Goal: Task Accomplishment & Management: Use online tool/utility

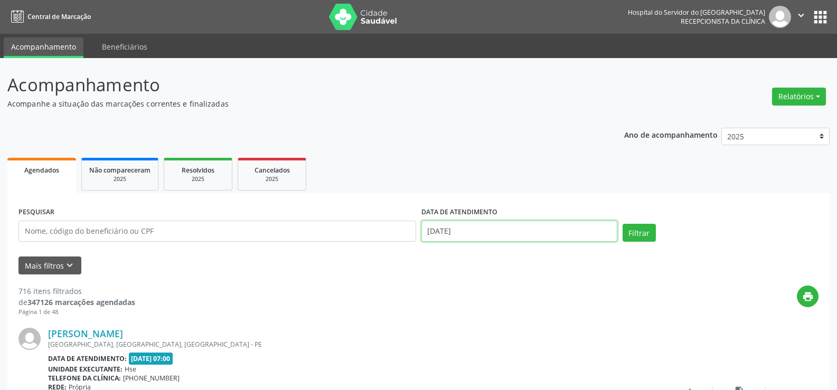
click at [451, 230] on input "[DATE]" at bounding box center [519, 231] width 196 height 21
click at [799, 99] on button "Relatórios" at bounding box center [799, 97] width 54 height 18
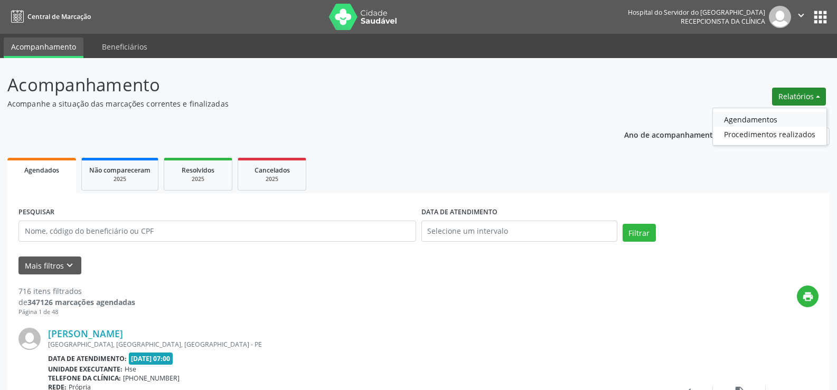
click at [740, 113] on link "Agendamentos" at bounding box center [769, 119] width 113 height 15
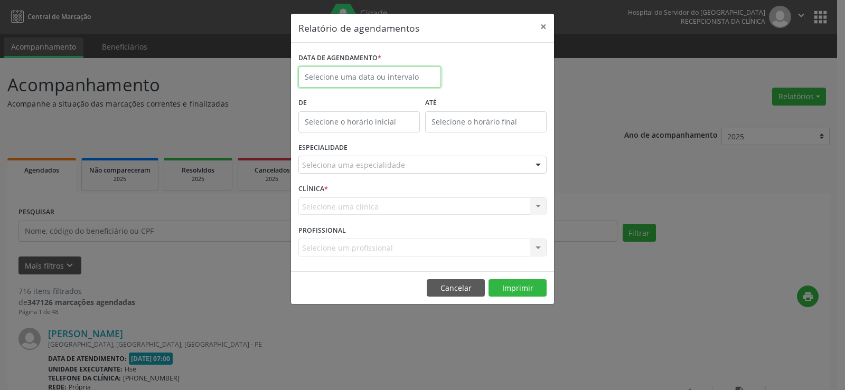
click at [377, 77] on input "text" at bounding box center [369, 77] width 143 height 21
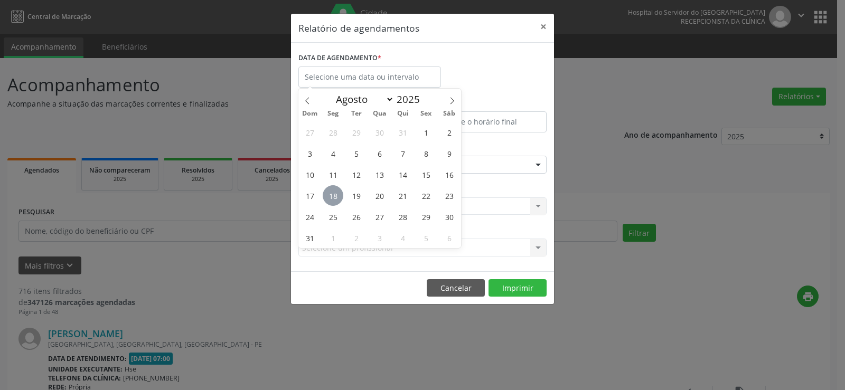
click at [336, 194] on span "18" at bounding box center [333, 195] width 21 height 21
type input "[DATE]"
click at [358, 191] on span "19" at bounding box center [356, 195] width 21 height 21
click at [375, 84] on body "Central de Marcação Hospital do Servidor do [GEOGRAPHIC_DATA] Recepcionista da …" at bounding box center [422, 195] width 845 height 390
click at [356, 196] on span "19" at bounding box center [356, 195] width 21 height 21
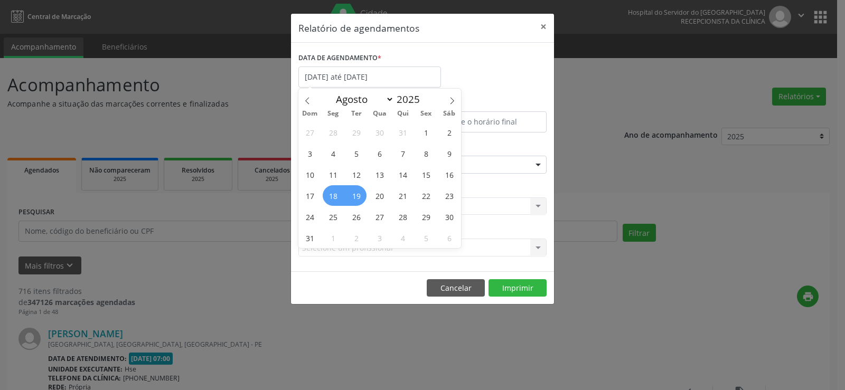
type input "[DATE]"
click at [357, 203] on span "19" at bounding box center [356, 195] width 21 height 21
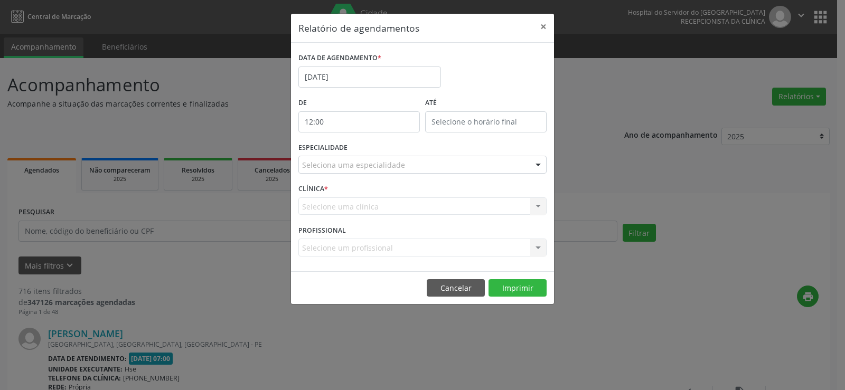
click at [361, 114] on input "12:00" at bounding box center [358, 121] width 121 height 21
click at [371, 149] on span at bounding box center [374, 150] width 7 height 11
type input "11:00"
type input "11"
click at [371, 149] on span at bounding box center [374, 150] width 7 height 11
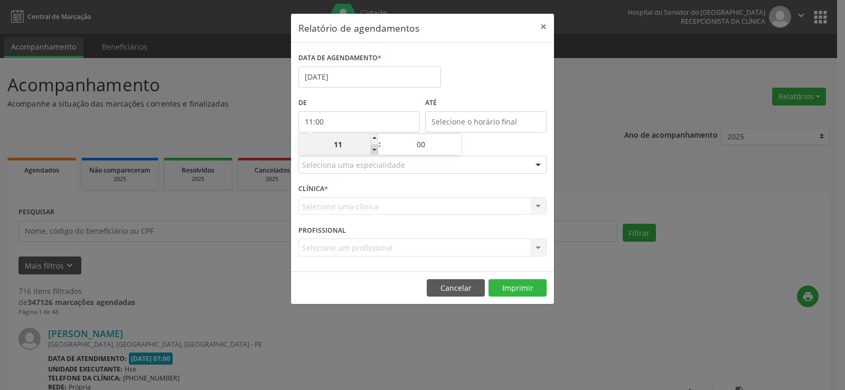
type input "10:00"
type input "10"
click at [371, 149] on span at bounding box center [374, 150] width 7 height 11
type input "09:00"
type input "09"
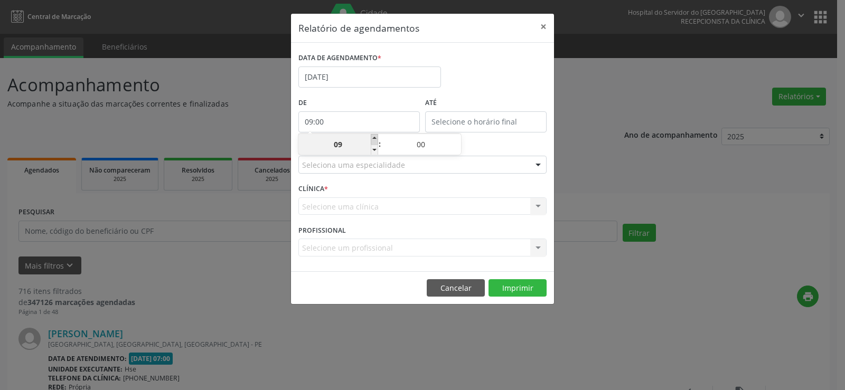
click at [374, 139] on span at bounding box center [374, 139] width 7 height 11
type input "10:00"
type input "10"
click at [373, 152] on span at bounding box center [374, 150] width 7 height 11
type input "09:00"
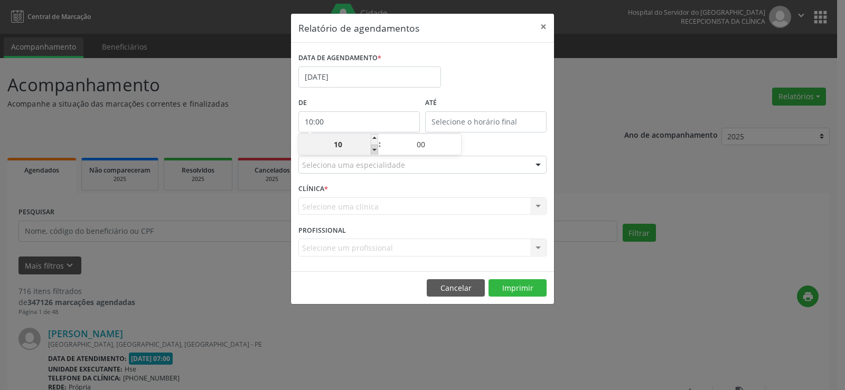
type input "09"
click at [374, 138] on span at bounding box center [374, 139] width 7 height 11
type input "10:00"
type input "10"
click at [374, 138] on span at bounding box center [374, 139] width 7 height 11
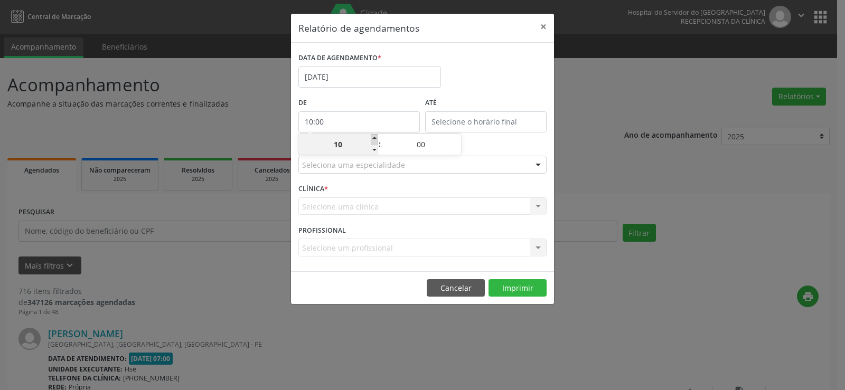
type input "11:00"
type input "11"
click at [374, 138] on span at bounding box center [374, 139] width 7 height 11
type input "12:00"
type input "12"
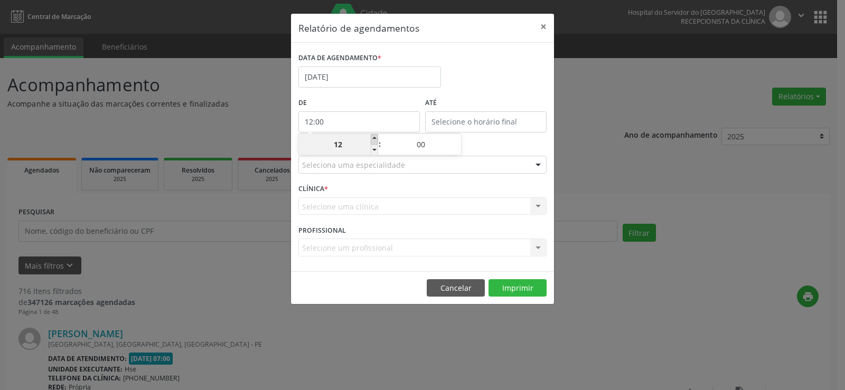
click at [374, 138] on span at bounding box center [374, 139] width 7 height 11
type input "13:00"
type input "13"
click at [375, 147] on span at bounding box center [374, 150] width 7 height 11
type input "12:00"
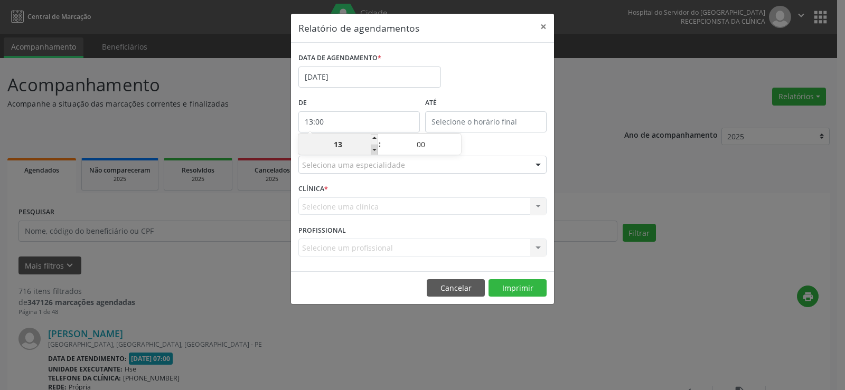
type input "12"
click at [373, 149] on span at bounding box center [374, 150] width 7 height 11
type input "11:00"
type input "11"
click at [373, 149] on span at bounding box center [374, 150] width 7 height 11
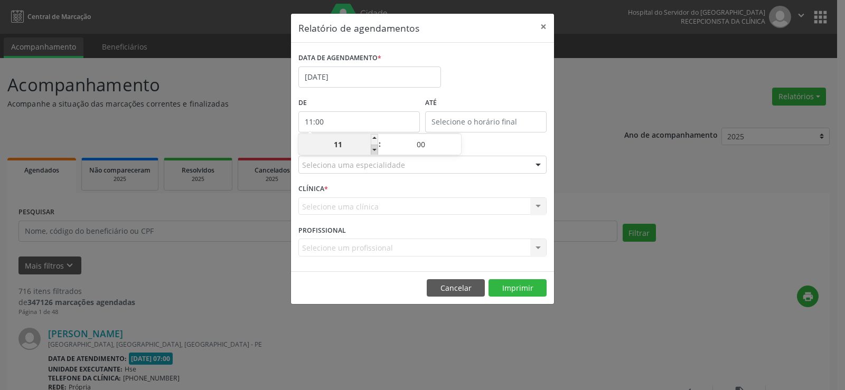
type input "10:00"
type input "10"
click at [373, 147] on span at bounding box center [374, 150] width 7 height 11
type input "09:00"
type input "09"
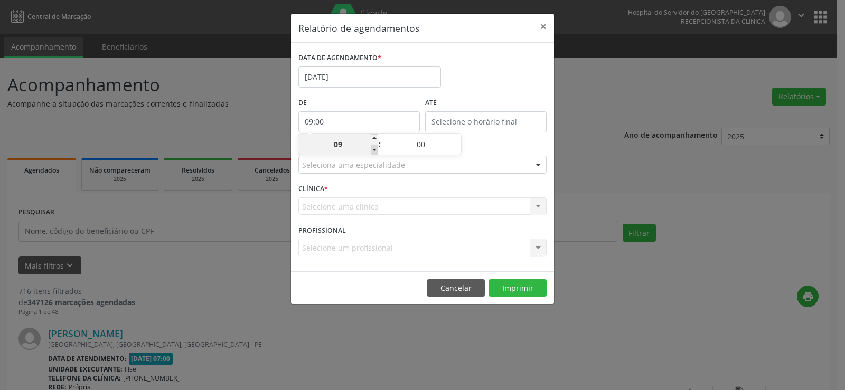
click at [374, 149] on span at bounding box center [374, 150] width 7 height 11
type input "08:00"
type input "08"
click at [374, 149] on span at bounding box center [374, 150] width 7 height 11
type input "07:00"
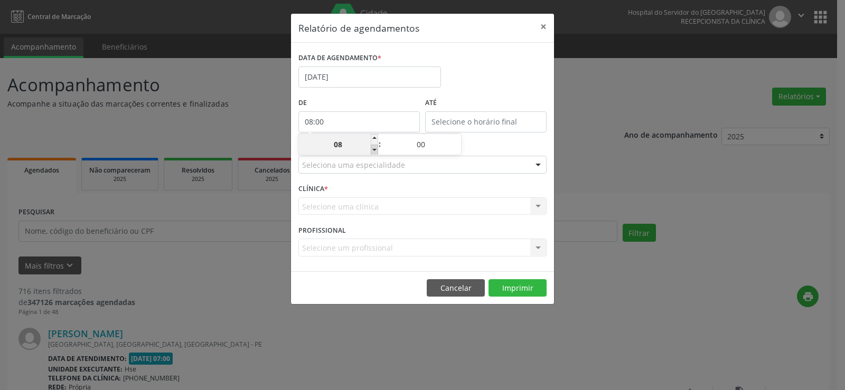
type input "07"
click at [374, 149] on span at bounding box center [374, 150] width 7 height 11
type input "06:00"
type input "06"
click at [374, 149] on span at bounding box center [374, 150] width 7 height 11
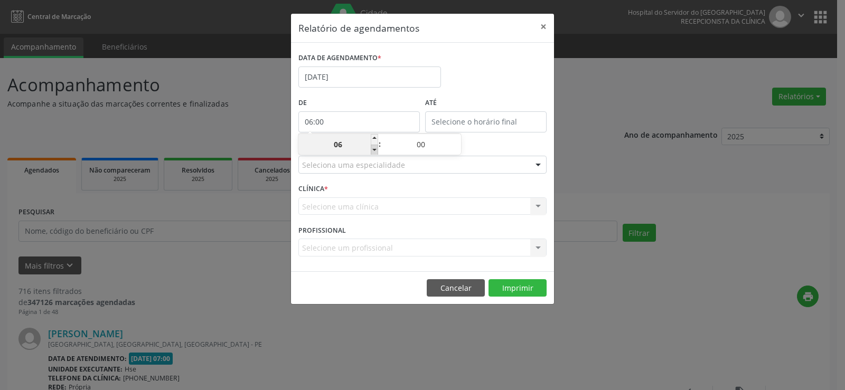
type input "05:00"
type input "05"
click at [375, 137] on span at bounding box center [374, 139] width 7 height 11
type input "06:00"
type input "06"
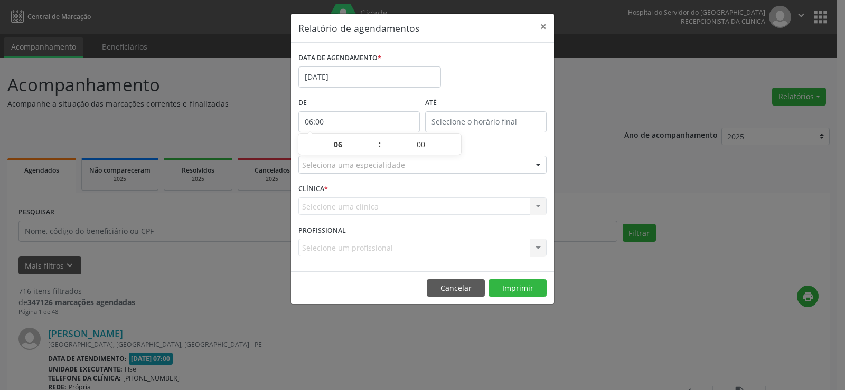
click at [481, 75] on div "DATA DE AGENDAMENTO * [DATE]" at bounding box center [422, 72] width 253 height 45
click at [498, 123] on input "text" at bounding box center [485, 121] width 121 height 21
click at [504, 152] on span at bounding box center [500, 150] width 7 height 11
type input "11:00"
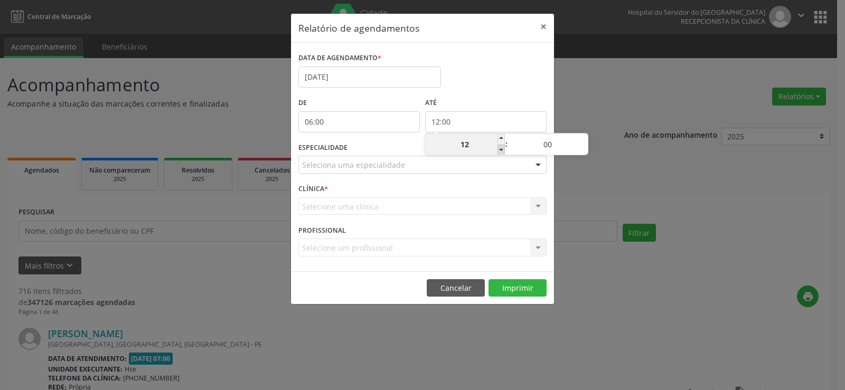
type input "11"
click at [584, 148] on span at bounding box center [583, 150] width 7 height 11
type input "10:55"
type input "10"
type input "55"
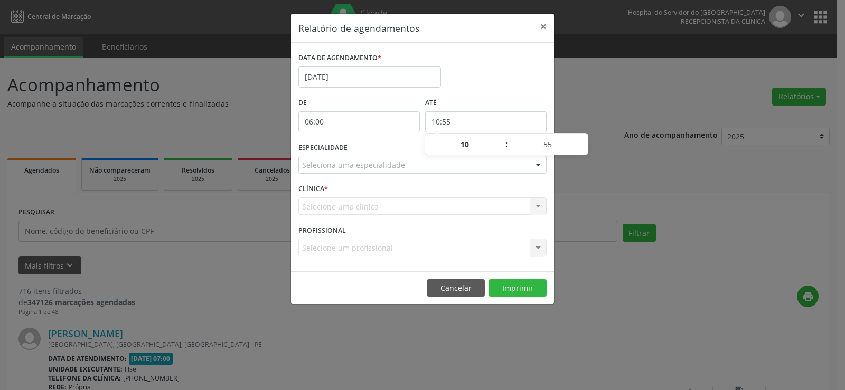
click at [523, 77] on div "DATA DE AGENDAMENTO * [DATE]" at bounding box center [422, 72] width 253 height 45
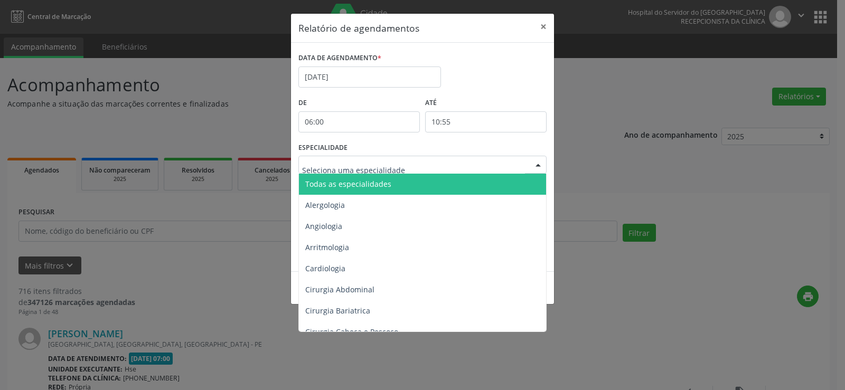
click at [429, 162] on div at bounding box center [422, 165] width 248 height 18
click at [411, 185] on span "Todas as especialidades" at bounding box center [423, 184] width 249 height 21
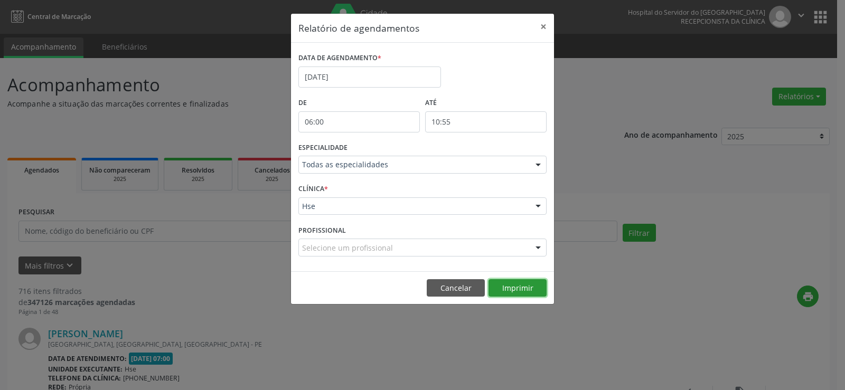
click at [517, 287] on button "Imprimir" at bounding box center [517, 288] width 58 height 18
click at [546, 28] on button "×" at bounding box center [543, 27] width 21 height 26
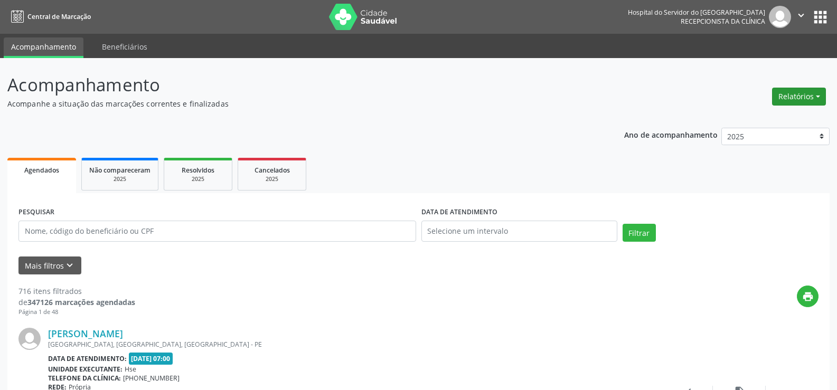
click at [811, 100] on button "Relatórios" at bounding box center [799, 97] width 54 height 18
click at [767, 115] on link "Agendamentos" at bounding box center [769, 119] width 113 height 15
select select "7"
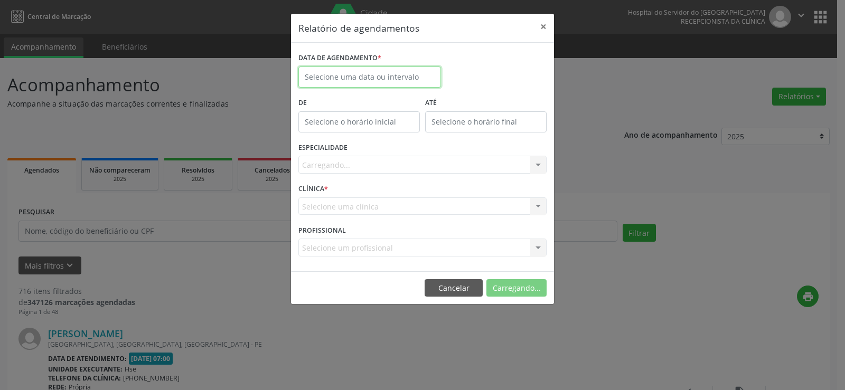
click at [385, 70] on input "text" at bounding box center [369, 77] width 143 height 21
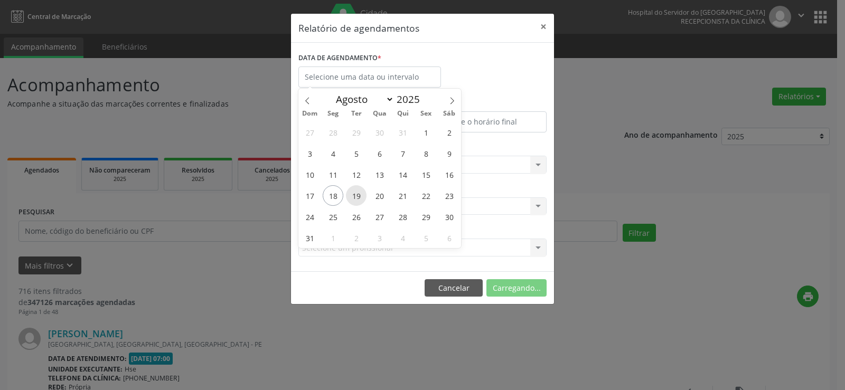
click at [359, 195] on span "19" at bounding box center [356, 195] width 21 height 21
type input "[DATE]"
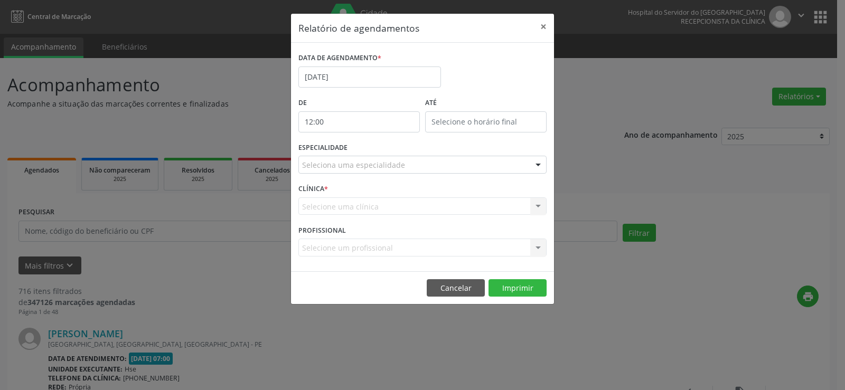
click at [362, 126] on input "12:00" at bounding box center [358, 121] width 121 height 21
click at [374, 147] on span at bounding box center [374, 150] width 7 height 11
type input "11:00"
type input "11"
click at [448, 81] on div "DATA DE AGENDAMENTO * [DATE]" at bounding box center [422, 72] width 253 height 45
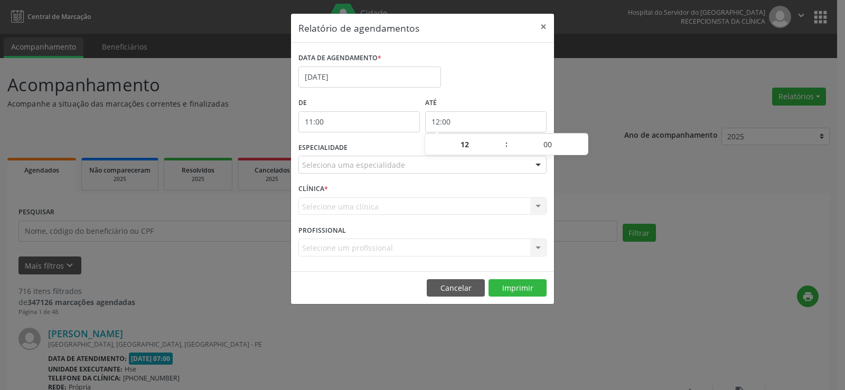
click at [486, 122] on input "12:00" at bounding box center [485, 121] width 121 height 21
click at [502, 134] on div "12 : 00" at bounding box center [506, 144] width 163 height 21
click at [500, 139] on span at bounding box center [500, 139] width 7 height 11
type input "13:00"
type input "13"
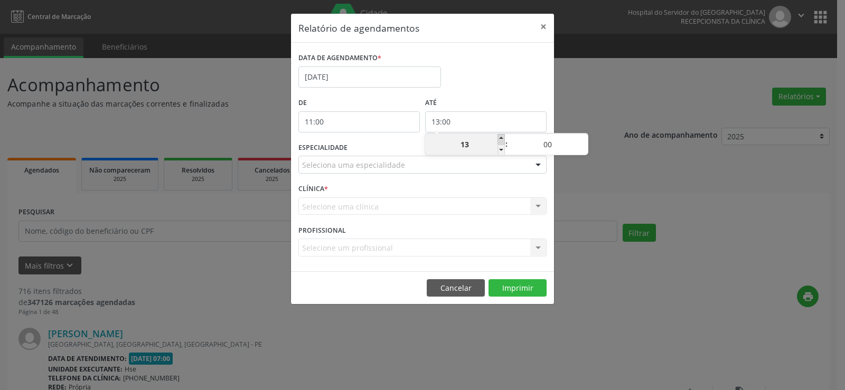
click at [500, 139] on span at bounding box center [500, 139] width 7 height 11
type input "14:00"
type input "14"
click at [500, 139] on span at bounding box center [500, 139] width 7 height 11
type input "15:00"
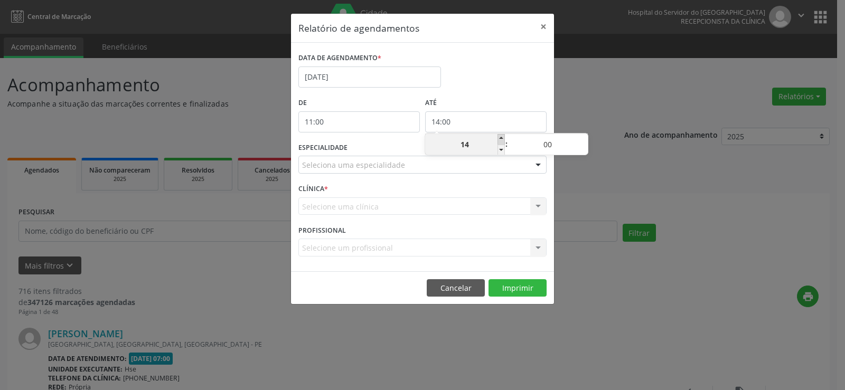
type input "15"
click at [500, 139] on span at bounding box center [500, 139] width 7 height 11
type input "16:00"
type input "16"
click at [500, 139] on span at bounding box center [500, 139] width 7 height 11
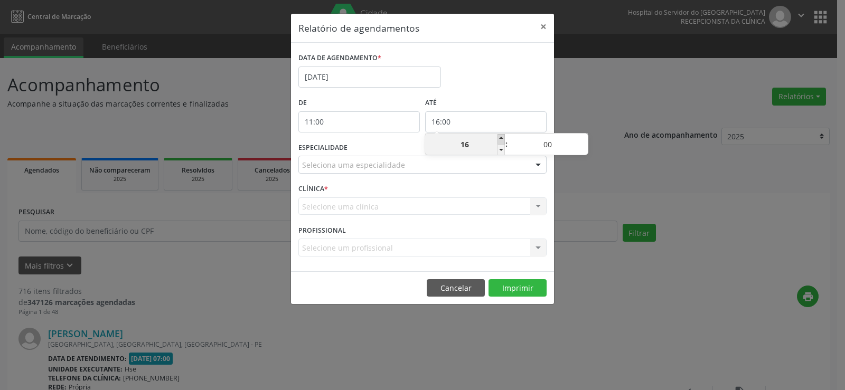
type input "17:00"
type input "17"
click at [500, 139] on span at bounding box center [500, 139] width 7 height 11
type input "18:00"
type input "18"
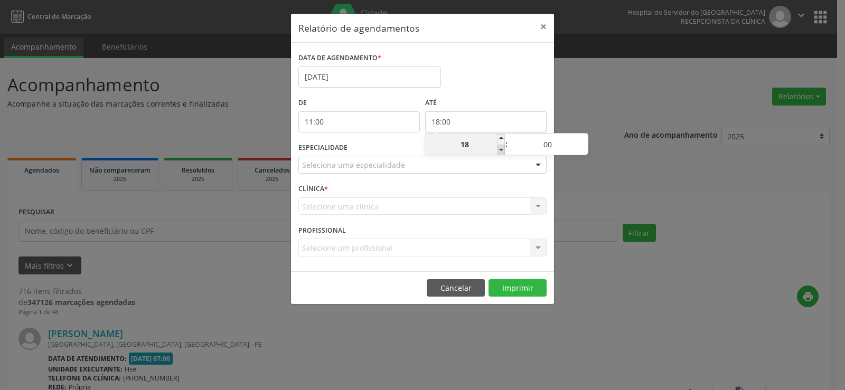
click at [502, 147] on span at bounding box center [500, 150] width 7 height 11
type input "17:00"
type input "17"
click at [502, 147] on span at bounding box center [500, 150] width 7 height 11
type input "16:00"
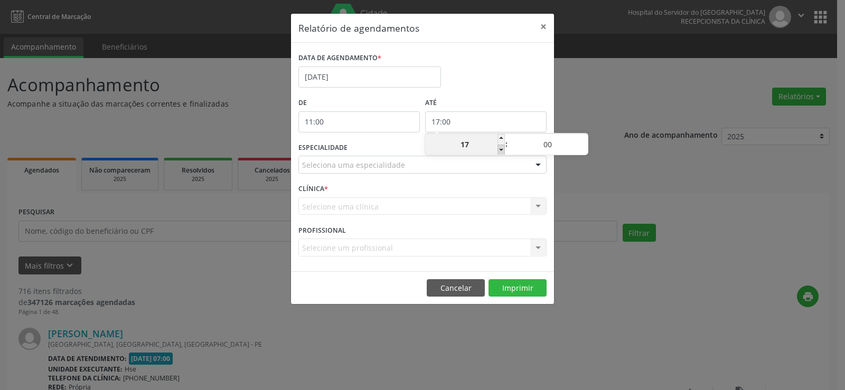
type input "16"
click at [502, 147] on span at bounding box center [500, 150] width 7 height 11
type input "15:00"
type input "15"
click at [502, 147] on span at bounding box center [500, 150] width 7 height 11
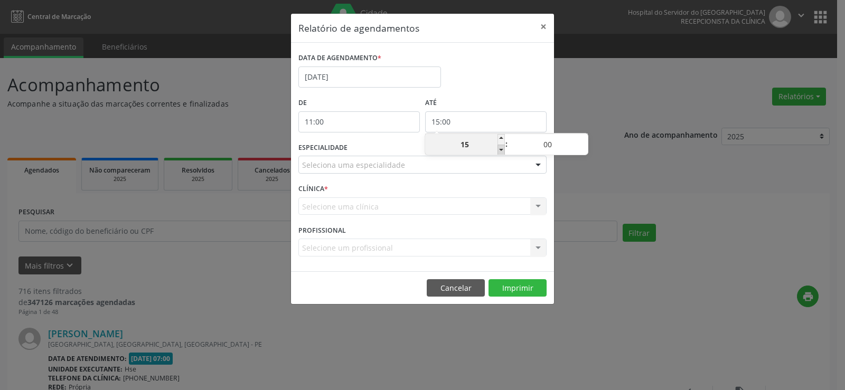
type input "14:00"
type input "14"
click at [582, 149] on span at bounding box center [583, 150] width 7 height 11
type input "13:55"
type input "13"
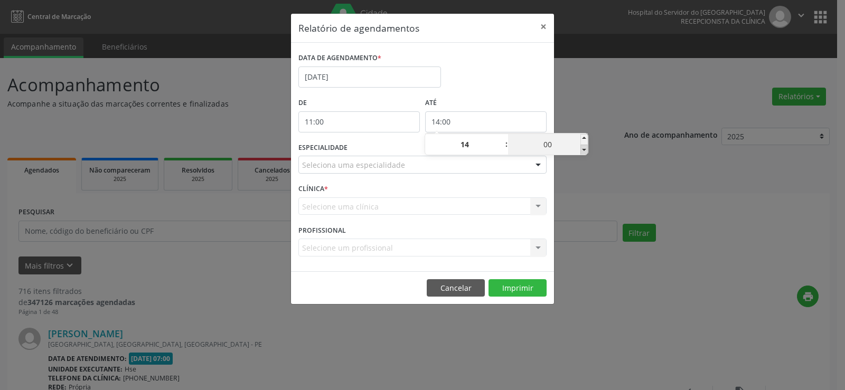
type input "55"
click at [502, 140] on span at bounding box center [500, 139] width 7 height 11
type input "14:55"
type input "14"
click at [507, 90] on div "DATA DE AGENDAMENTO * [DATE]" at bounding box center [422, 72] width 253 height 45
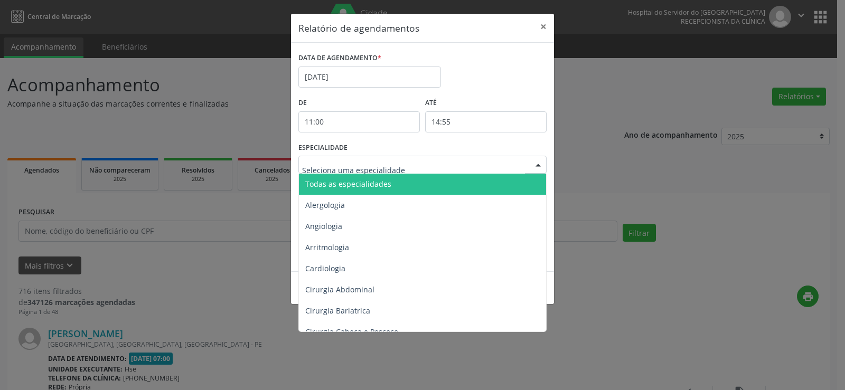
click at [523, 163] on div at bounding box center [422, 165] width 248 height 18
click at [493, 182] on span "Todas as especialidades" at bounding box center [423, 184] width 249 height 21
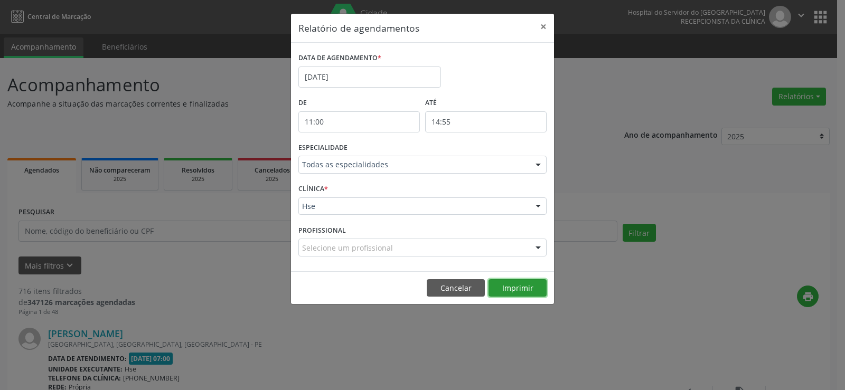
click at [518, 283] on button "Imprimir" at bounding box center [517, 288] width 58 height 18
click at [411, 121] on input "11:00" at bounding box center [358, 121] width 121 height 21
click at [374, 135] on span at bounding box center [374, 139] width 7 height 11
type input "12:00"
type input "12"
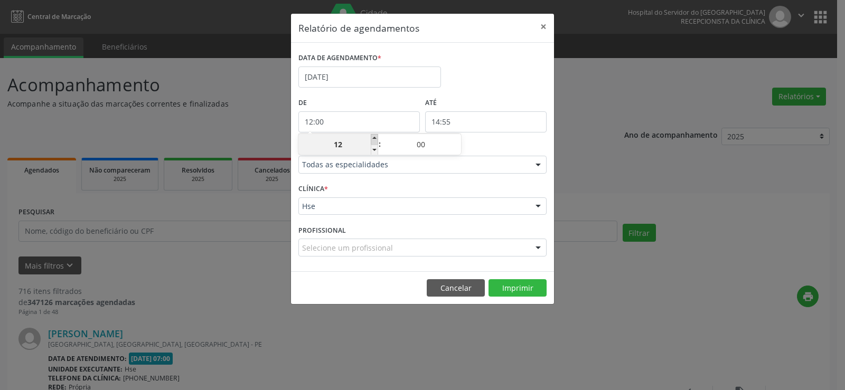
click at [374, 135] on span at bounding box center [374, 139] width 7 height 11
type input "13:00"
type input "13"
click at [374, 135] on span at bounding box center [374, 139] width 7 height 11
type input "14:00"
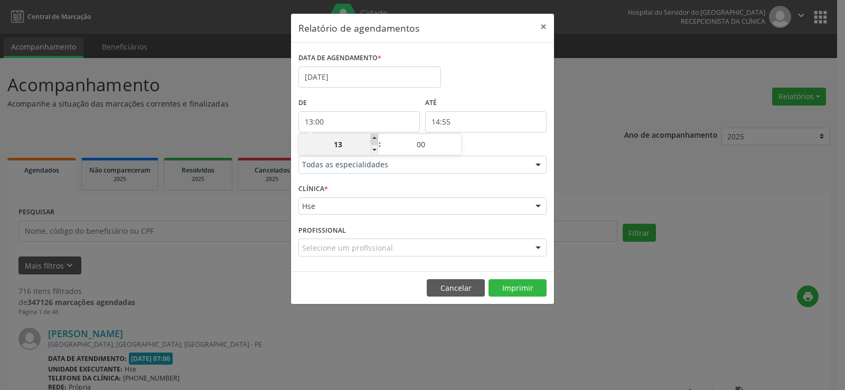
type input "14"
click at [374, 135] on span at bounding box center [374, 139] width 7 height 11
type input "15:00"
type input "15"
click at [374, 135] on span at bounding box center [374, 139] width 7 height 11
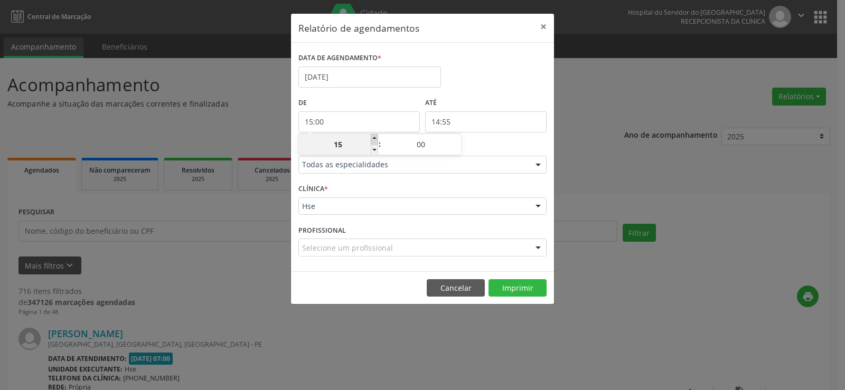
type input "16:00"
type input "16"
click at [374, 149] on span at bounding box center [374, 150] width 7 height 11
type input "15:00"
type input "15"
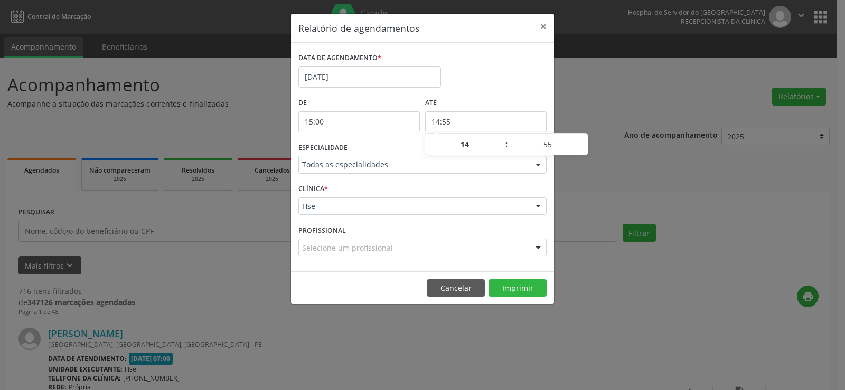
type input "15:55"
type input "15"
click at [521, 115] on input "15:55" at bounding box center [485, 121] width 121 height 21
click at [504, 137] on span at bounding box center [500, 139] width 7 height 11
type input "16:55"
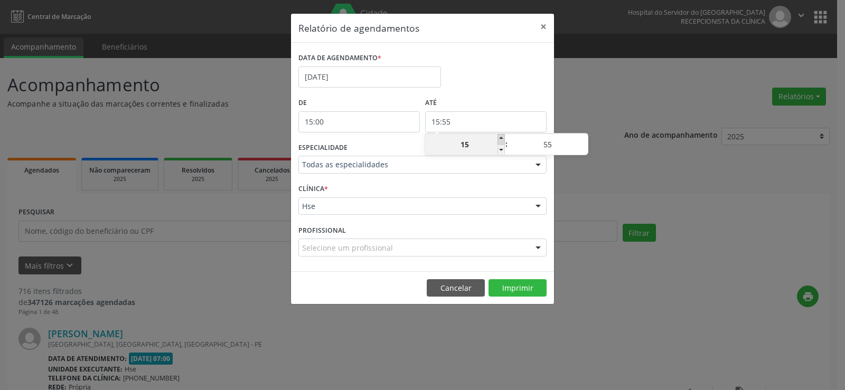
type input "16"
click at [503, 137] on span at bounding box center [500, 139] width 7 height 11
type input "17:55"
type input "17"
click at [502, 134] on span at bounding box center [500, 139] width 7 height 11
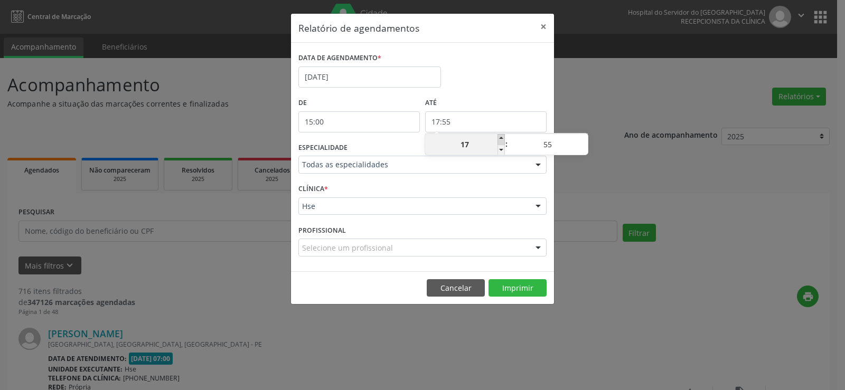
type input "18:55"
type input "18"
click at [500, 138] on span at bounding box center [500, 139] width 7 height 11
type input "19:55"
type input "19"
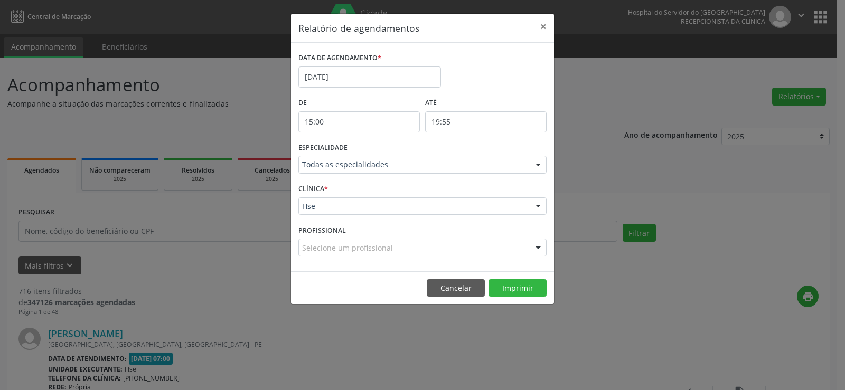
click at [503, 99] on label "ATÉ" at bounding box center [485, 103] width 121 height 16
click at [508, 282] on button "Imprimir" at bounding box center [517, 288] width 58 height 18
click at [544, 26] on button "×" at bounding box center [543, 27] width 21 height 26
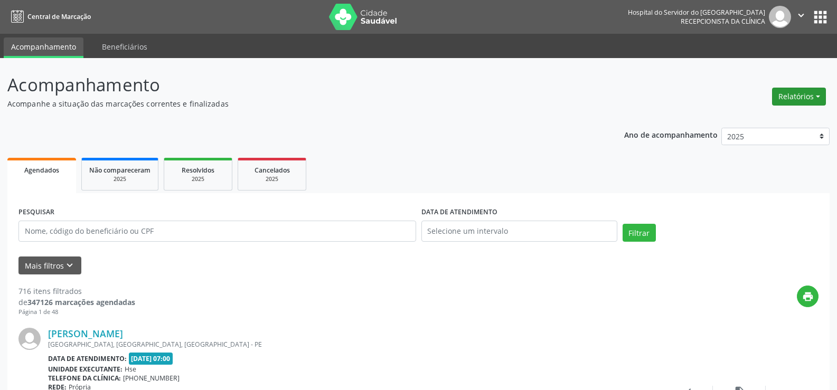
click at [806, 91] on button "Relatórios" at bounding box center [799, 97] width 54 height 18
click at [800, 118] on link "Agendamentos" at bounding box center [769, 119] width 113 height 15
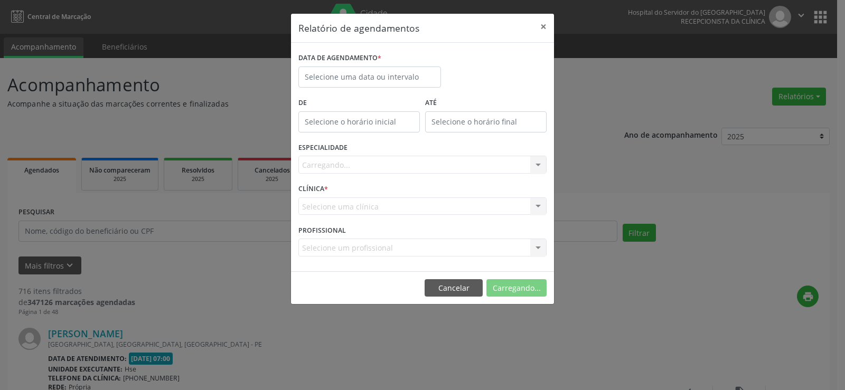
click at [333, 65] on label "DATA DE AGENDAMENTO *" at bounding box center [339, 58] width 83 height 16
click at [335, 72] on input "text" at bounding box center [369, 77] width 143 height 21
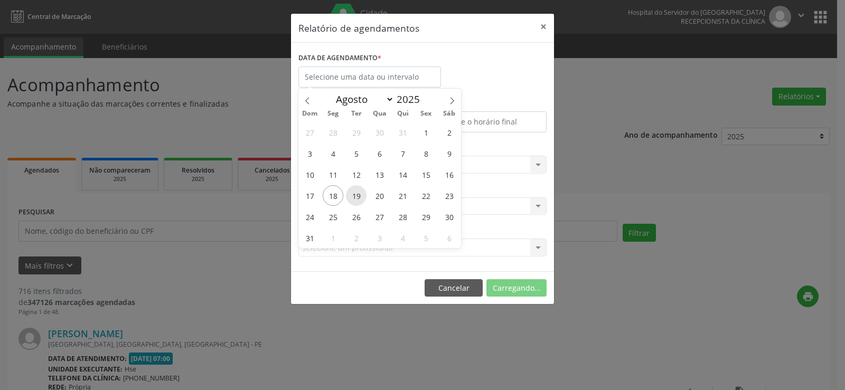
click at [356, 196] on span "19" at bounding box center [356, 195] width 21 height 21
type input "[DATE]"
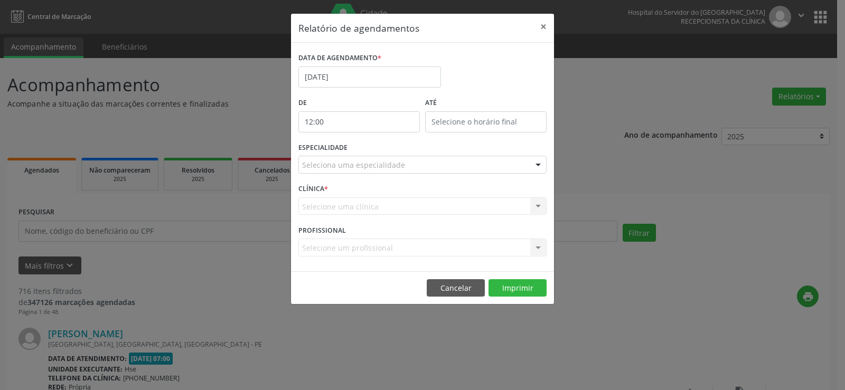
click at [342, 112] on input "12:00" at bounding box center [358, 121] width 121 height 21
click at [376, 150] on span at bounding box center [374, 150] width 7 height 11
type input "11:00"
type input "11"
click at [376, 150] on span at bounding box center [374, 150] width 7 height 11
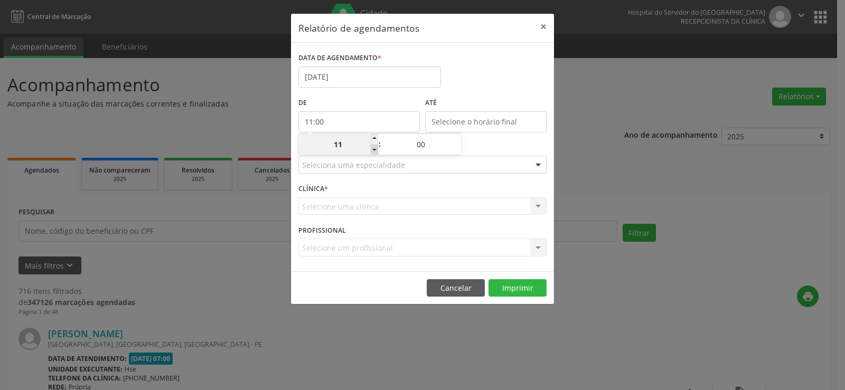
type input "10:00"
type input "10"
click at [376, 150] on span at bounding box center [374, 150] width 7 height 11
type input "09:00"
type input "09"
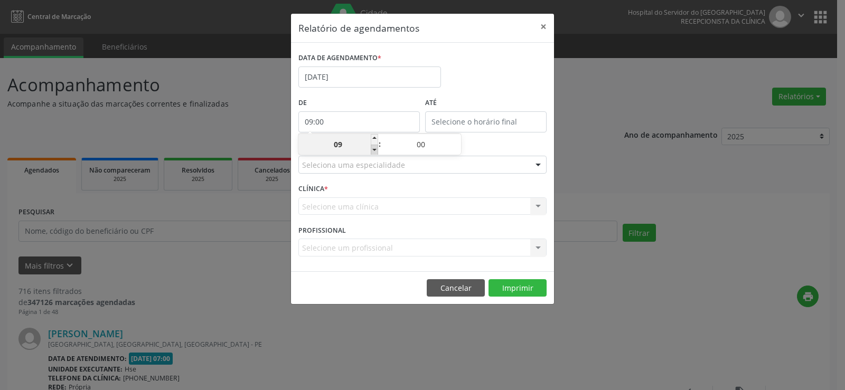
click at [376, 150] on span at bounding box center [374, 150] width 7 height 11
type input "08:00"
type input "08"
click at [376, 150] on span at bounding box center [374, 150] width 7 height 11
type input "07:00"
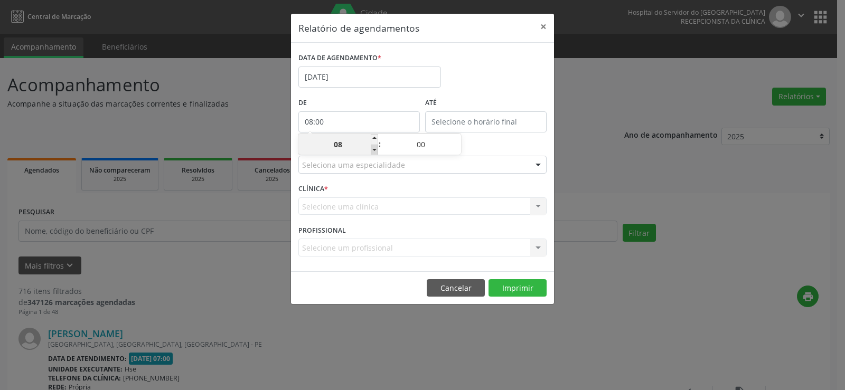
type input "07"
click at [376, 150] on span at bounding box center [374, 150] width 7 height 11
type input "06:00"
type input "06"
click at [376, 150] on span at bounding box center [374, 150] width 7 height 11
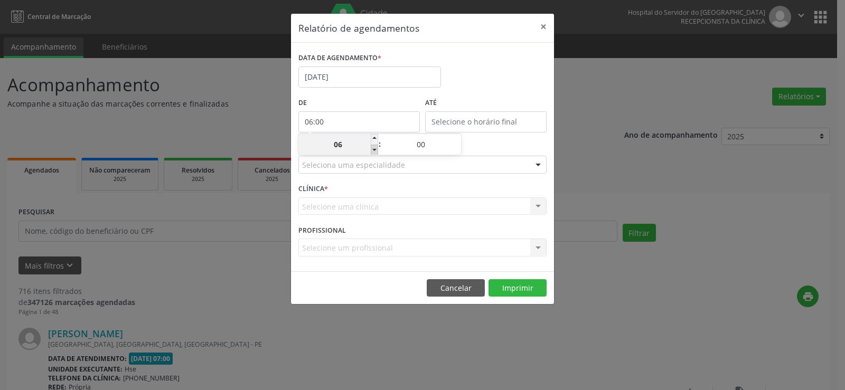
type input "05:00"
type input "05"
click at [451, 125] on input "12:00" at bounding box center [485, 121] width 121 height 21
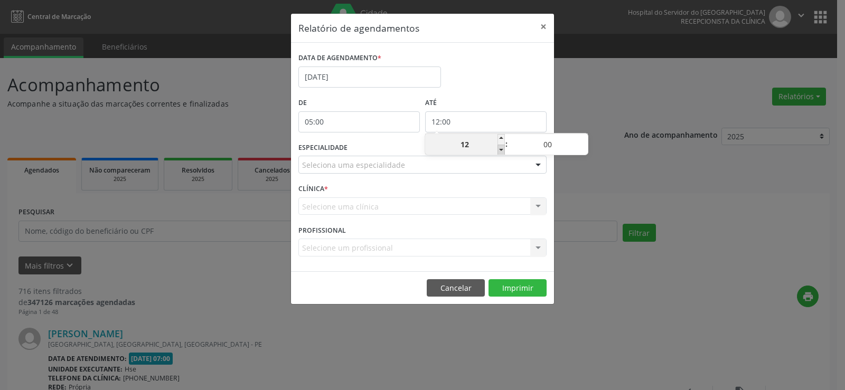
click at [499, 150] on span at bounding box center [500, 150] width 7 height 11
type input "11:00"
type input "11"
click at [499, 150] on span at bounding box center [500, 150] width 7 height 11
type input "10:00"
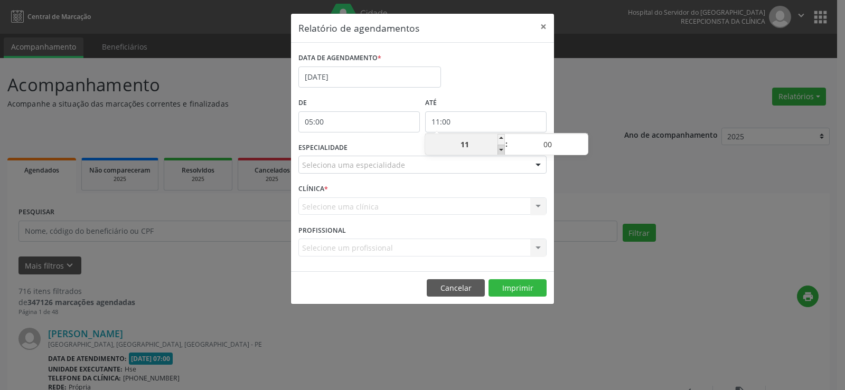
type input "10"
click at [587, 139] on span at bounding box center [583, 139] width 7 height 11
type input "10:05"
type input "05"
click at [587, 139] on span at bounding box center [583, 139] width 7 height 11
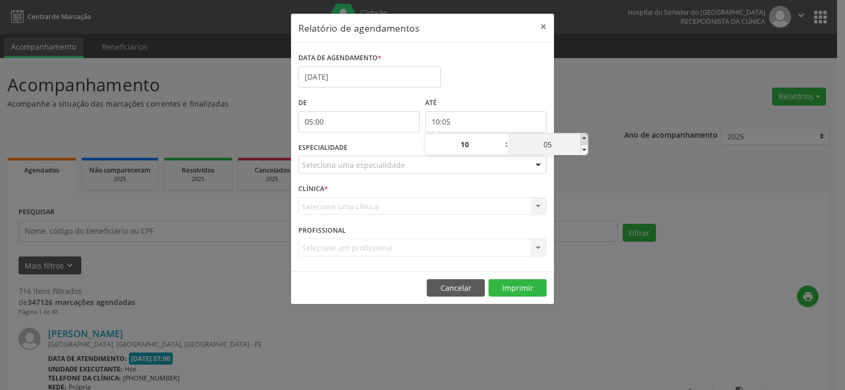
type input "10:10"
type input "10"
click at [587, 139] on span at bounding box center [583, 139] width 7 height 11
type input "10:15"
type input "15"
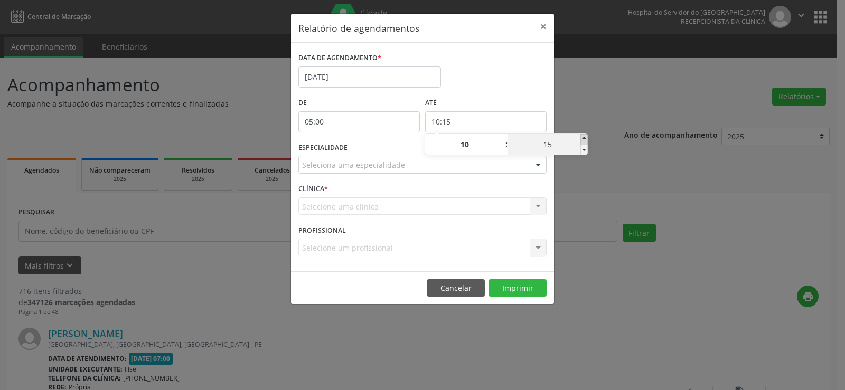
click at [587, 139] on span at bounding box center [583, 139] width 7 height 11
type input "10:20"
type input "20"
click at [587, 139] on span at bounding box center [583, 139] width 7 height 11
type input "10:25"
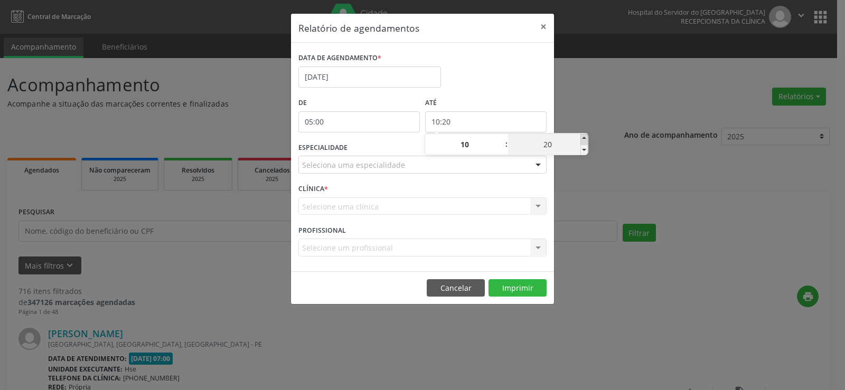
type input "25"
click at [587, 139] on span at bounding box center [583, 139] width 7 height 11
type input "10:30"
type input "30"
click at [587, 139] on span at bounding box center [583, 139] width 7 height 11
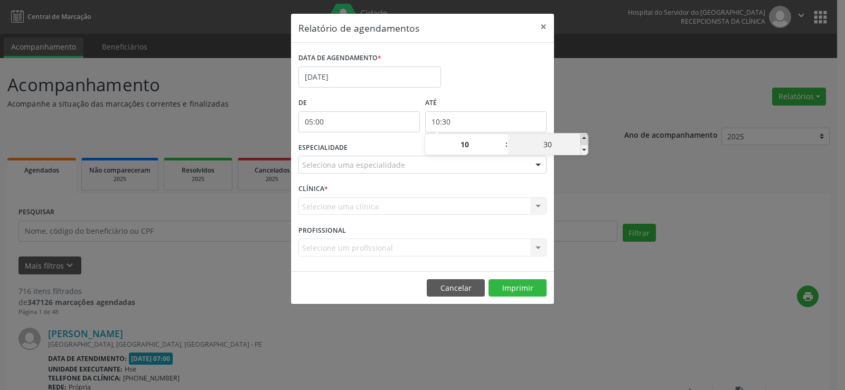
type input "10:35"
type input "35"
click at [587, 139] on span at bounding box center [583, 139] width 7 height 11
type input "10:40"
type input "40"
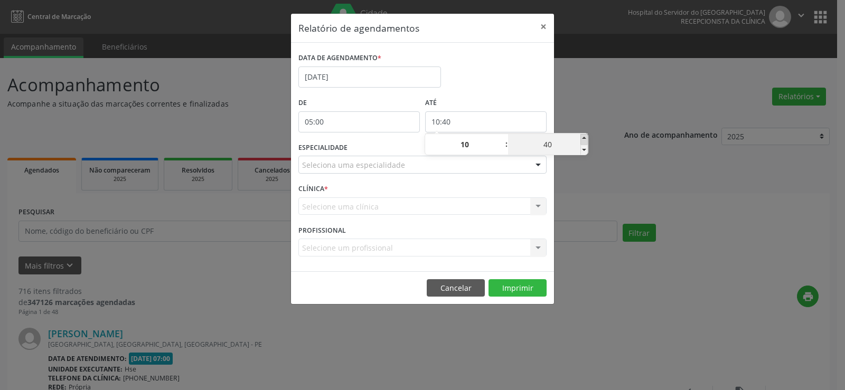
click at [587, 139] on span at bounding box center [583, 139] width 7 height 11
type input "10:45"
type input "45"
click at [587, 139] on span at bounding box center [583, 139] width 7 height 11
type input "10:50"
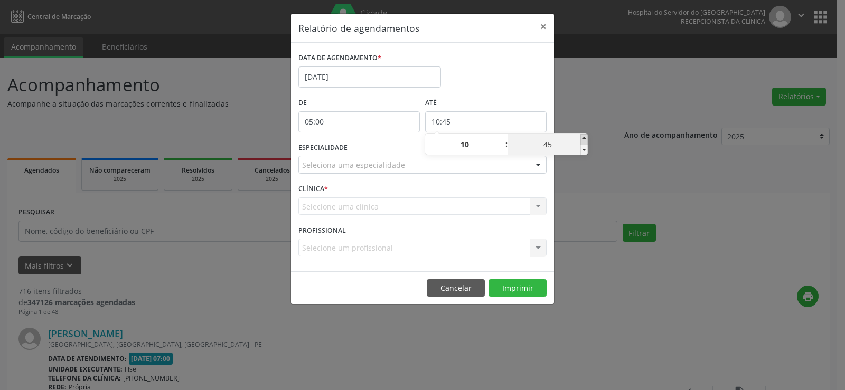
type input "50"
click at [587, 139] on span at bounding box center [583, 139] width 7 height 11
type input "10:55"
type input "55"
click at [589, 105] on div "Relatório de agendamentos × DATA DE AGENDAMENTO * [DATE] De 05:00 ATÉ 10:55 ESP…" at bounding box center [422, 195] width 845 height 390
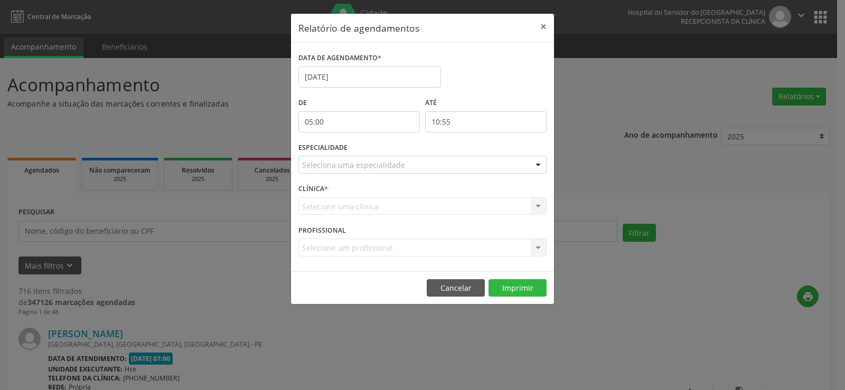
click at [539, 169] on div at bounding box center [538, 165] width 16 height 18
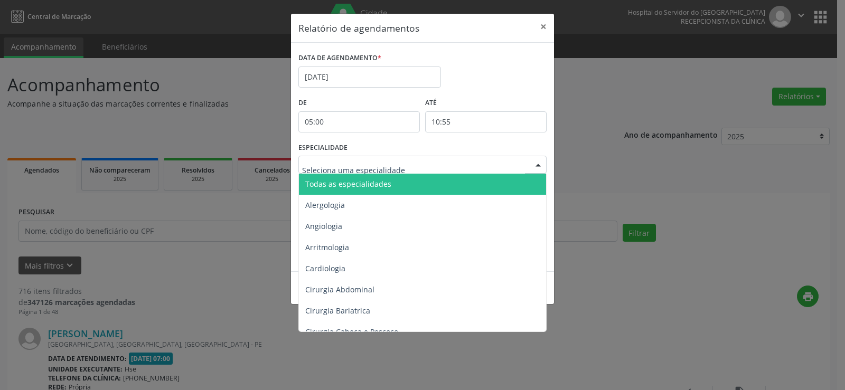
click at [521, 191] on span "Todas as especialidades" at bounding box center [423, 184] width 249 height 21
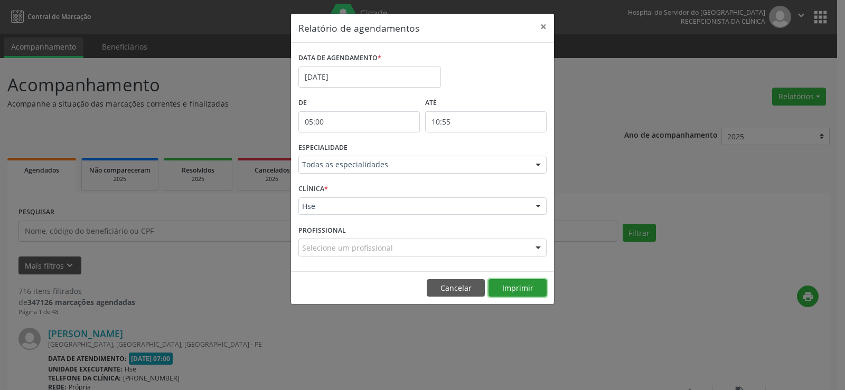
click at [528, 281] on button "Imprimir" at bounding box center [517, 288] width 58 height 18
click at [545, 22] on button "×" at bounding box center [543, 27] width 21 height 26
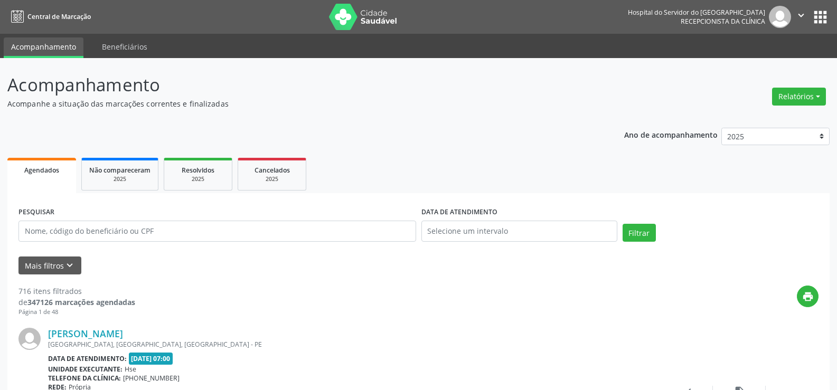
click at [794, 106] on div "Relatórios Agendamentos Procedimentos realizados" at bounding box center [798, 96] width 61 height 25
click at [801, 96] on button "Relatórios" at bounding box center [799, 97] width 54 height 18
click at [788, 116] on link "Agendamentos" at bounding box center [769, 119] width 113 height 15
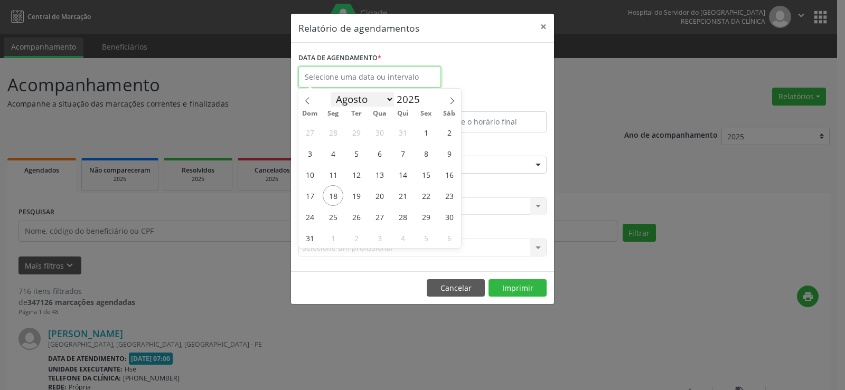
click at [345, 83] on input "text" at bounding box center [369, 77] width 143 height 21
click at [357, 197] on span "19" at bounding box center [356, 195] width 21 height 21
type input "[DATE]"
click at [357, 197] on span "19" at bounding box center [356, 195] width 21 height 21
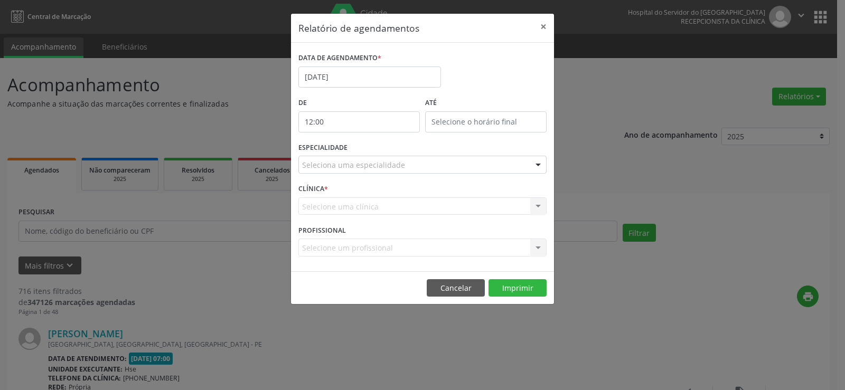
click at [350, 125] on input "12:00" at bounding box center [358, 121] width 121 height 21
click at [373, 138] on span at bounding box center [374, 139] width 7 height 11
type input "13:00"
type input "13"
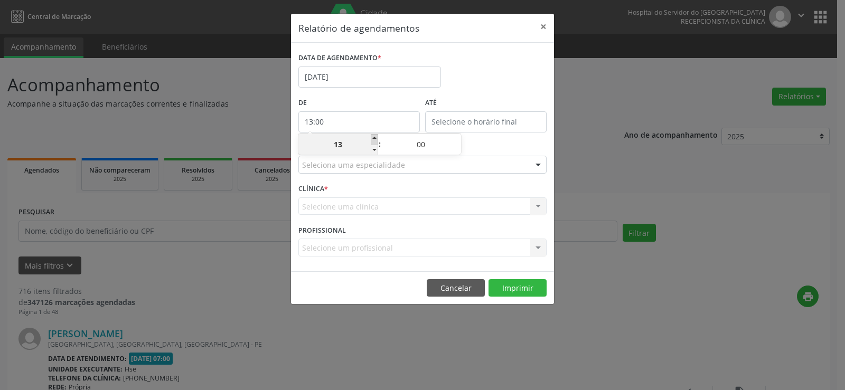
click at [373, 138] on span at bounding box center [374, 139] width 7 height 11
type input "14:00"
type input "14"
click at [374, 138] on span at bounding box center [374, 139] width 7 height 11
type input "15:00"
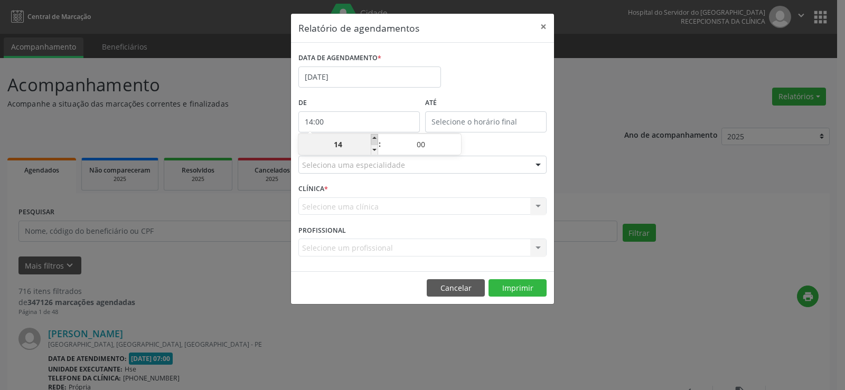
type input "15"
type input "15:00"
type input "15"
click at [458, 117] on input "15:00" at bounding box center [485, 121] width 121 height 21
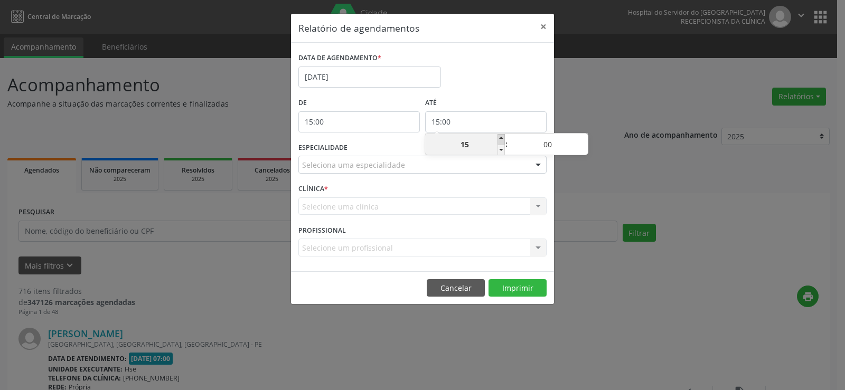
click at [503, 139] on span at bounding box center [500, 139] width 7 height 11
type input "16:00"
type input "16"
click at [503, 139] on span at bounding box center [500, 139] width 7 height 11
type input "17:00"
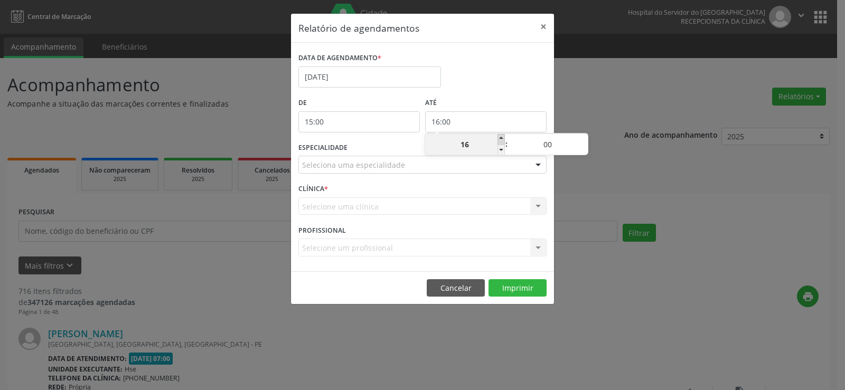
type input "17"
click at [503, 139] on span at bounding box center [500, 139] width 7 height 11
type input "18:00"
type input "18"
click at [503, 139] on span at bounding box center [500, 139] width 7 height 11
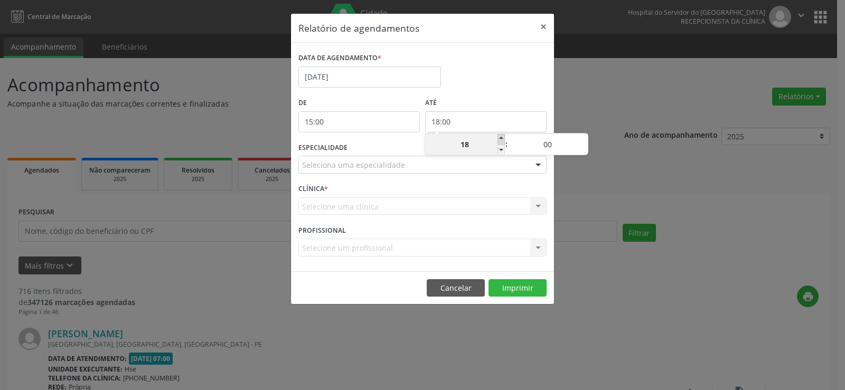
type input "19:00"
type input "19"
click at [498, 167] on div "Seleciona uma especialidade" at bounding box center [422, 165] width 248 height 18
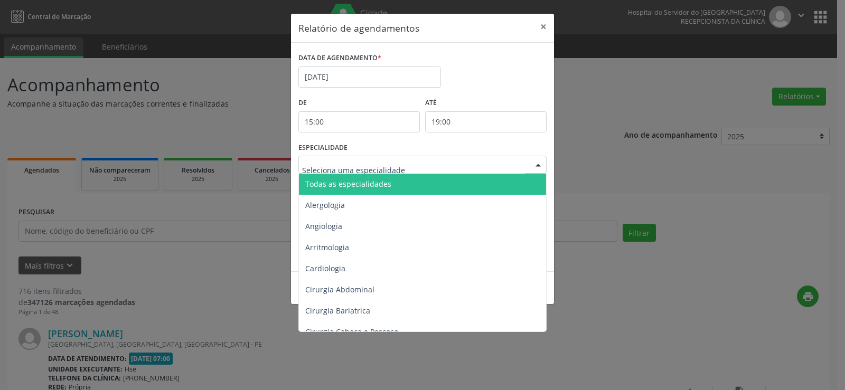
click at [500, 185] on span "Todas as especialidades" at bounding box center [423, 184] width 249 height 21
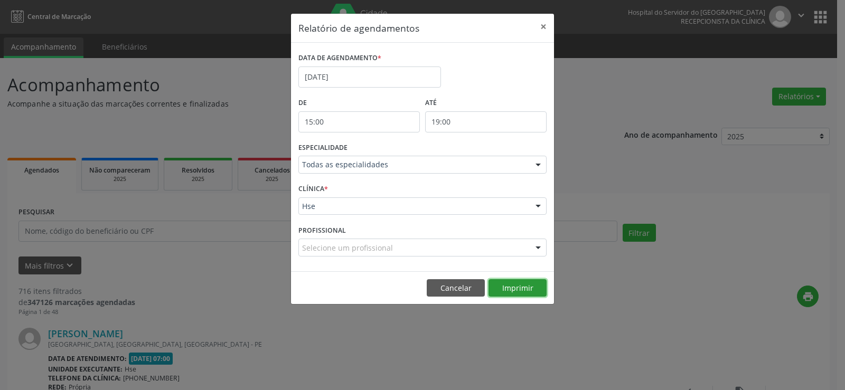
click at [539, 286] on button "Imprimir" at bounding box center [517, 288] width 58 height 18
drag, startPoint x: 544, startPoint y: 25, endPoint x: 476, endPoint y: 25, distance: 68.1
click at [544, 25] on button "×" at bounding box center [543, 27] width 21 height 26
